Goal: Task Accomplishment & Management: Use online tool/utility

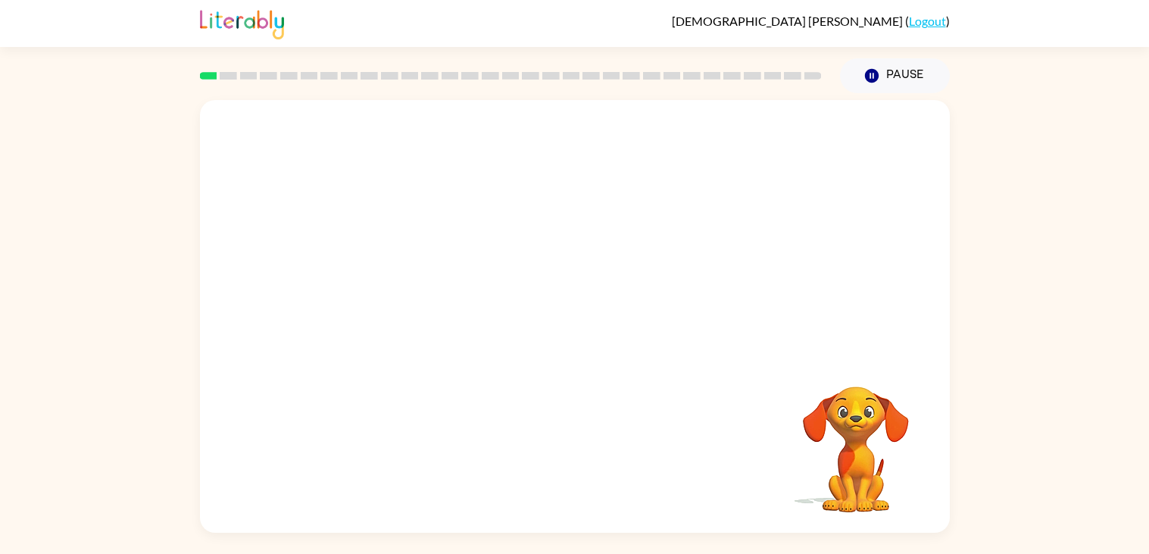
click at [1076, 125] on div "Your browser must support playing .mp4 files to use Literably. Please try using…" at bounding box center [574, 312] width 1149 height 439
click at [538, 345] on button "button" at bounding box center [574, 323] width 97 height 55
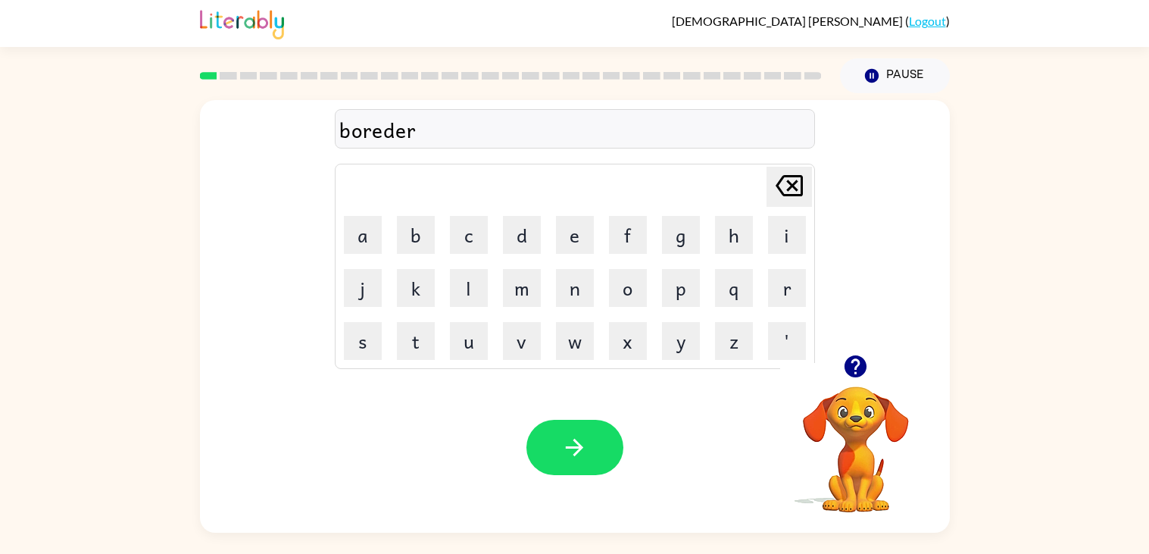
click at [385, 134] on div "boreder" at bounding box center [574, 130] width 471 height 32
click at [427, 141] on div "boreder" at bounding box center [574, 130] width 471 height 32
click at [590, 443] on button "button" at bounding box center [574, 446] width 97 height 55
click at [564, 462] on button "button" at bounding box center [574, 446] width 97 height 55
click at [594, 440] on button "button" at bounding box center [574, 446] width 97 height 55
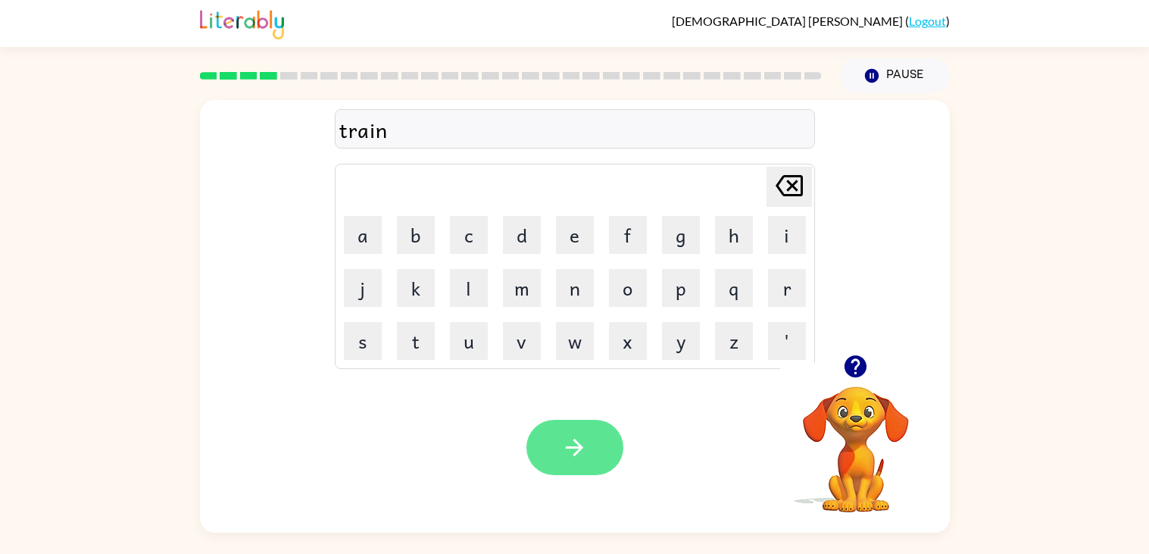
click at [590, 447] on button "button" at bounding box center [574, 446] width 97 height 55
click at [557, 442] on button "button" at bounding box center [574, 446] width 97 height 55
click at [545, 467] on button "button" at bounding box center [574, 446] width 97 height 55
click at [593, 440] on button "button" at bounding box center [574, 446] width 97 height 55
click at [859, 364] on icon "button" at bounding box center [855, 366] width 22 height 22
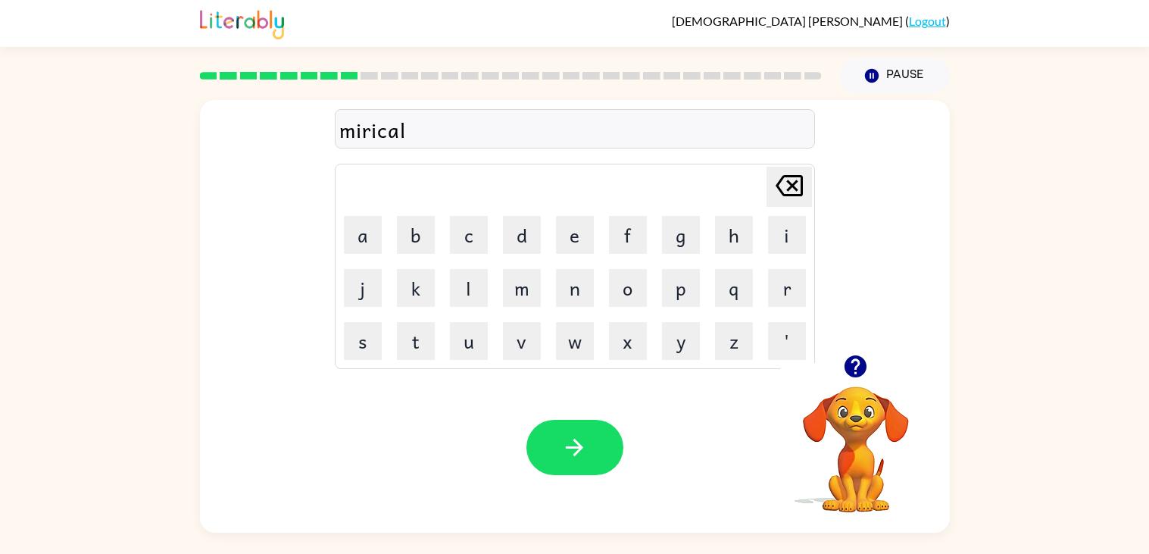
click at [381, 133] on div "mirical" at bounding box center [574, 130] width 471 height 32
click at [543, 426] on button "button" at bounding box center [574, 446] width 97 height 55
click at [591, 447] on button "button" at bounding box center [574, 446] width 97 height 55
click at [573, 449] on icon "button" at bounding box center [574, 447] width 27 height 27
click at [573, 446] on icon "button" at bounding box center [574, 446] width 17 height 17
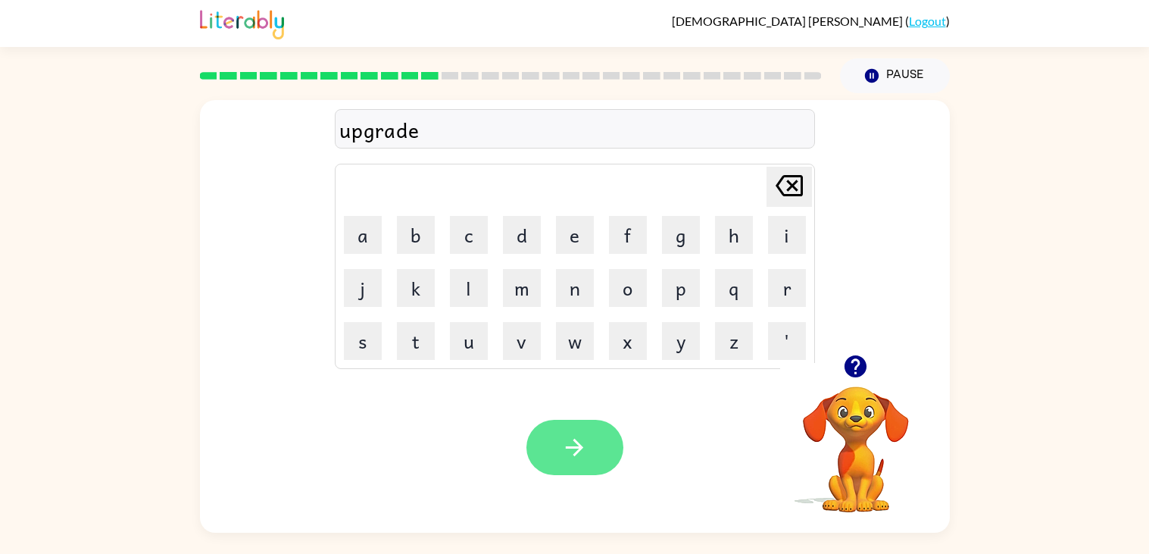
click at [568, 444] on icon "button" at bounding box center [574, 447] width 27 height 27
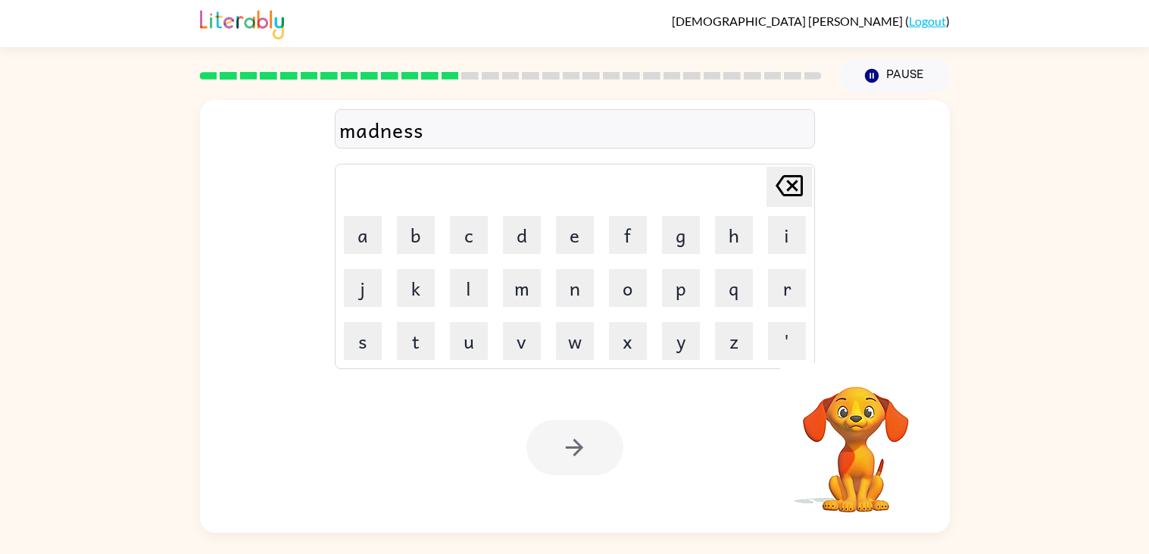
click at [567, 440] on div at bounding box center [574, 446] width 97 height 55
click at [567, 440] on icon "button" at bounding box center [574, 447] width 27 height 27
click at [567, 440] on div at bounding box center [574, 446] width 97 height 55
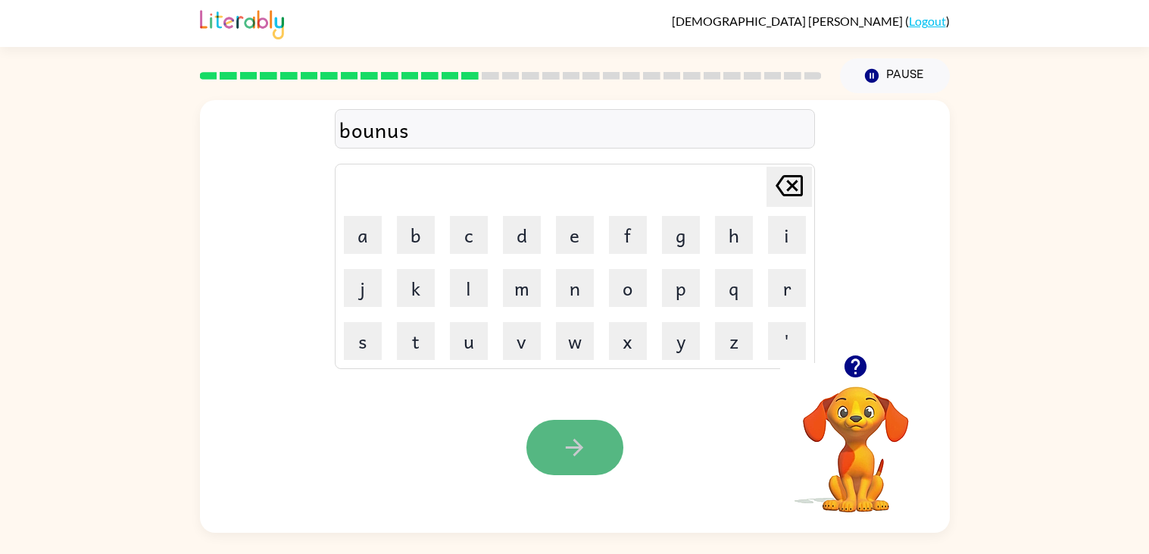
click at [584, 451] on icon "button" at bounding box center [574, 447] width 27 height 27
click at [592, 455] on button "button" at bounding box center [574, 446] width 97 height 55
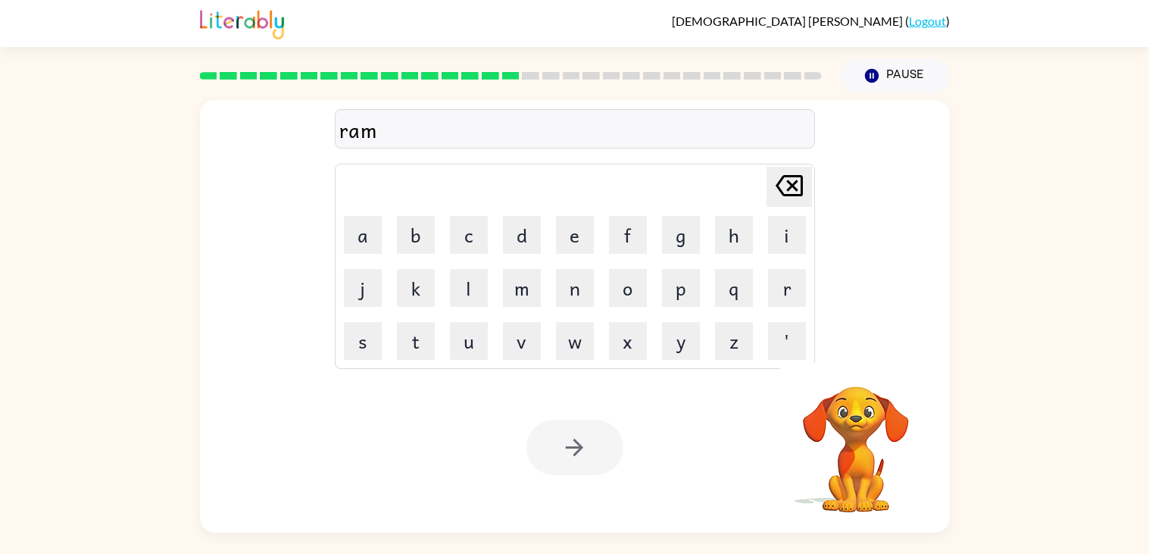
click at [579, 437] on div at bounding box center [574, 446] width 97 height 55
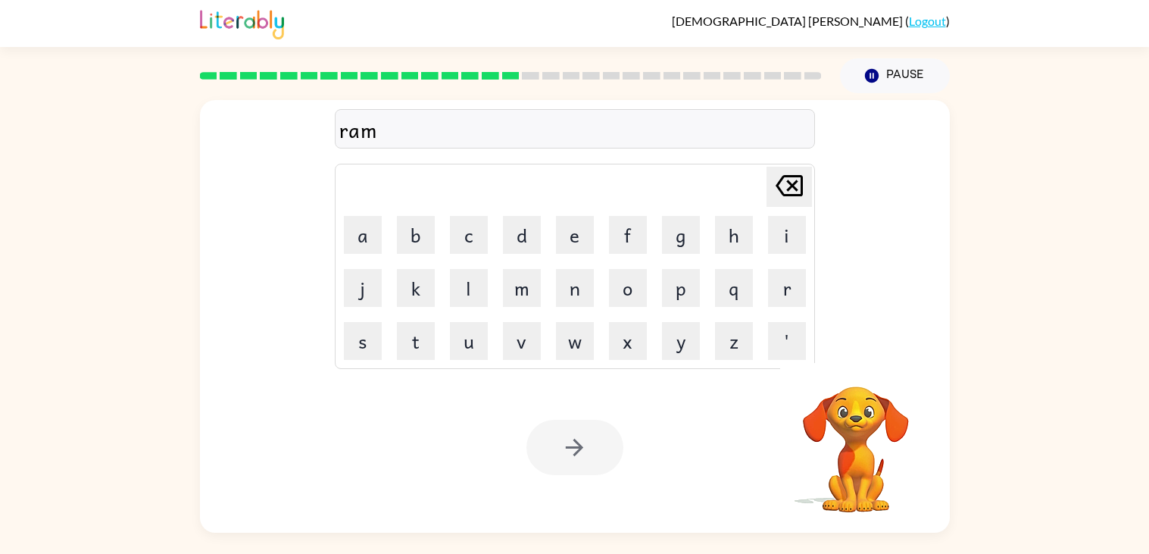
click at [579, 437] on div at bounding box center [574, 446] width 97 height 55
click at [611, 462] on button "button" at bounding box center [574, 446] width 97 height 55
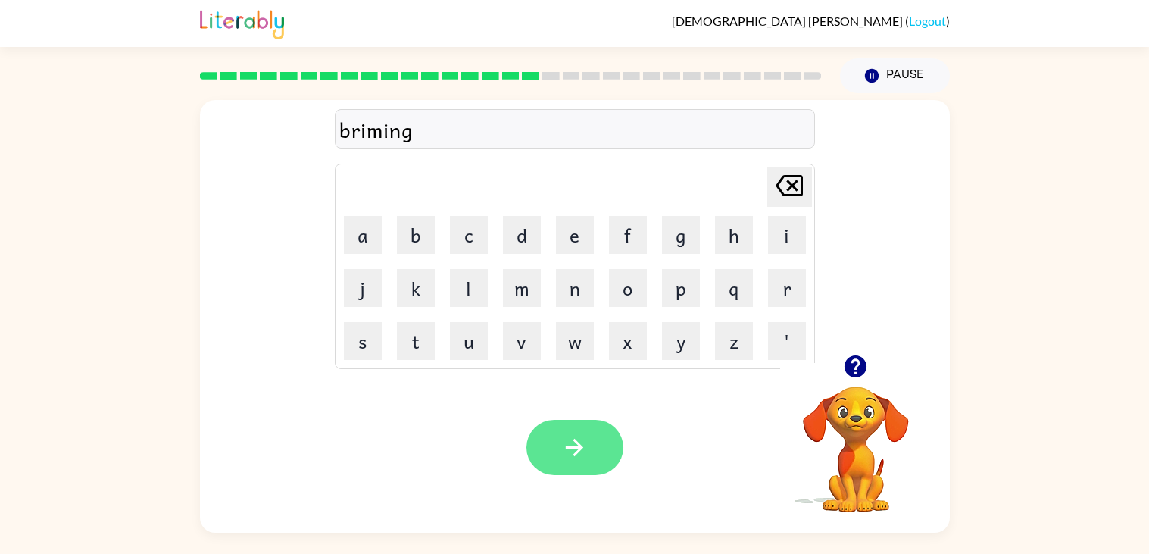
click at [586, 458] on icon "button" at bounding box center [574, 447] width 27 height 27
click at [560, 441] on button "button" at bounding box center [574, 446] width 97 height 55
click at [588, 441] on button "button" at bounding box center [574, 446] width 97 height 55
click at [599, 460] on button "button" at bounding box center [574, 446] width 97 height 55
click at [595, 454] on button "button" at bounding box center [574, 446] width 97 height 55
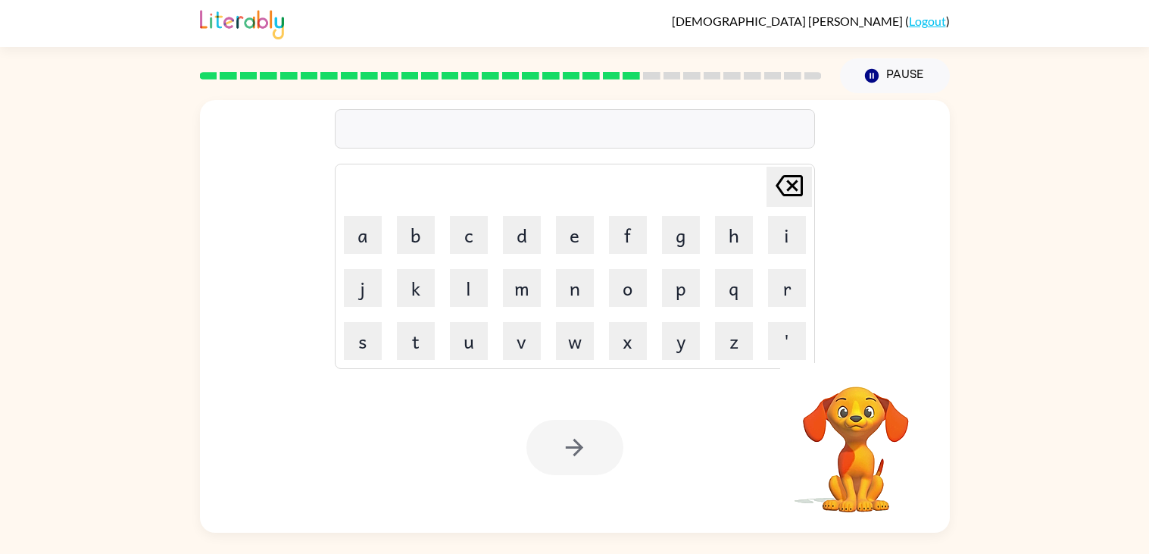
click at [595, 454] on div at bounding box center [574, 446] width 97 height 55
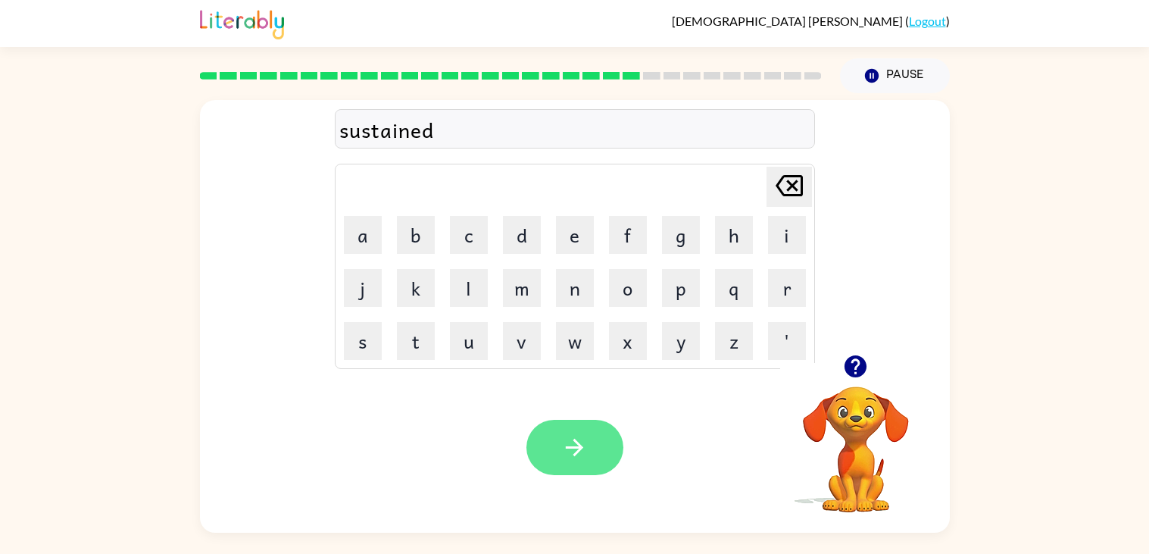
click at [603, 445] on button "button" at bounding box center [574, 446] width 97 height 55
click at [597, 470] on button "button" at bounding box center [574, 446] width 97 height 55
click at [555, 443] on button "button" at bounding box center [574, 446] width 97 height 55
click at [597, 435] on button "button" at bounding box center [574, 446] width 97 height 55
click at [579, 435] on icon "button" at bounding box center [574, 447] width 27 height 27
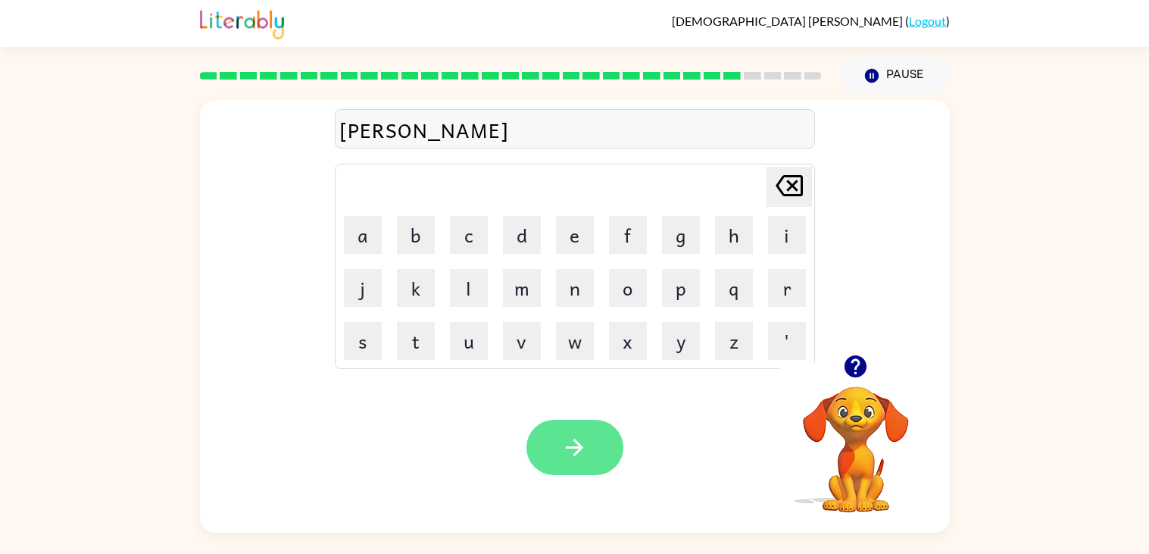
click at [594, 435] on button "button" at bounding box center [574, 446] width 97 height 55
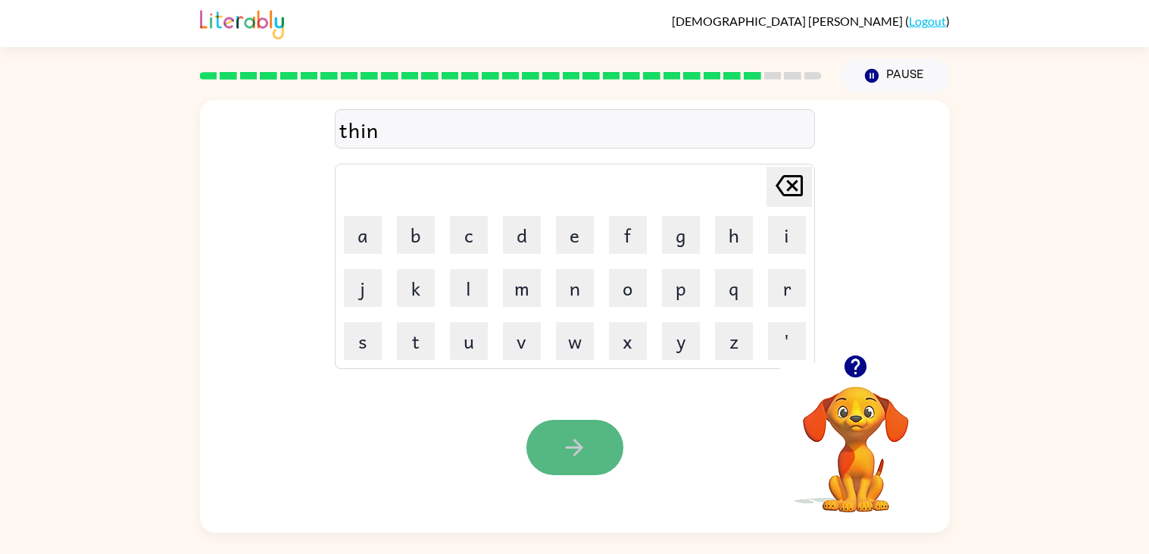
click at [584, 449] on icon "button" at bounding box center [574, 447] width 27 height 27
click at [589, 460] on button "button" at bounding box center [574, 446] width 97 height 55
click at [558, 450] on button "button" at bounding box center [574, 446] width 97 height 55
